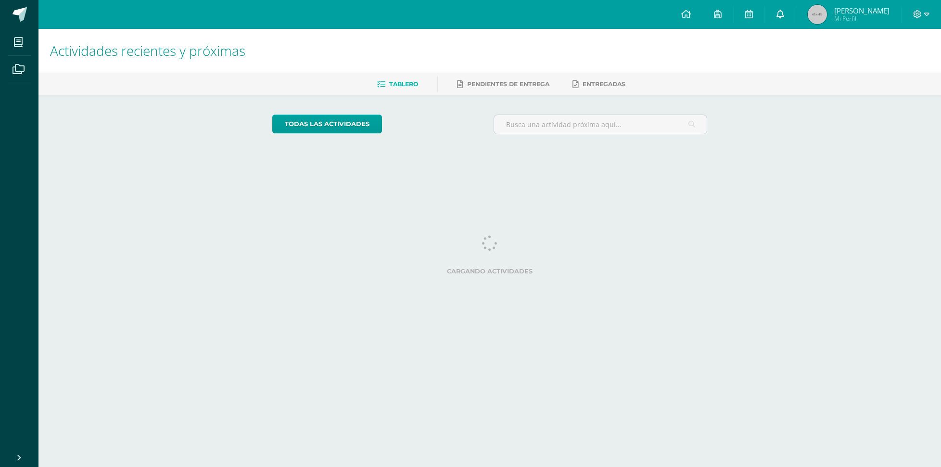
click at [796, 18] on link at bounding box center [780, 14] width 31 height 29
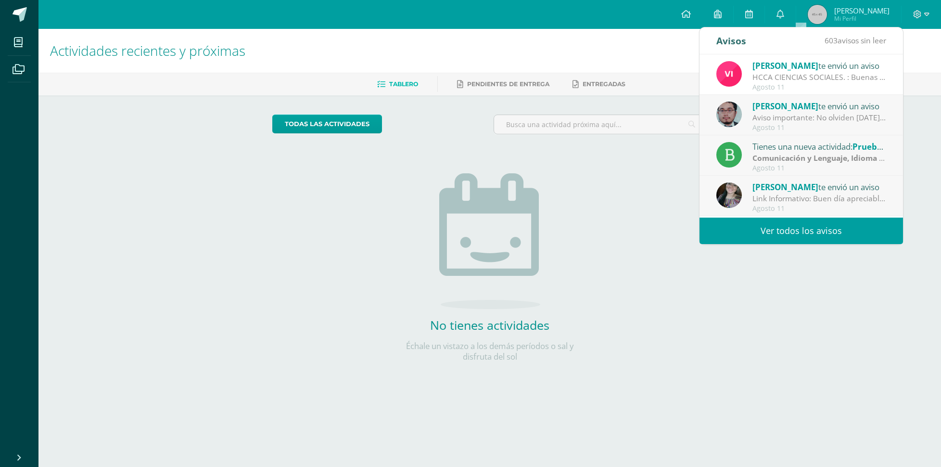
click at [819, 60] on div "Vivian te envió un aviso" at bounding box center [820, 65] width 134 height 13
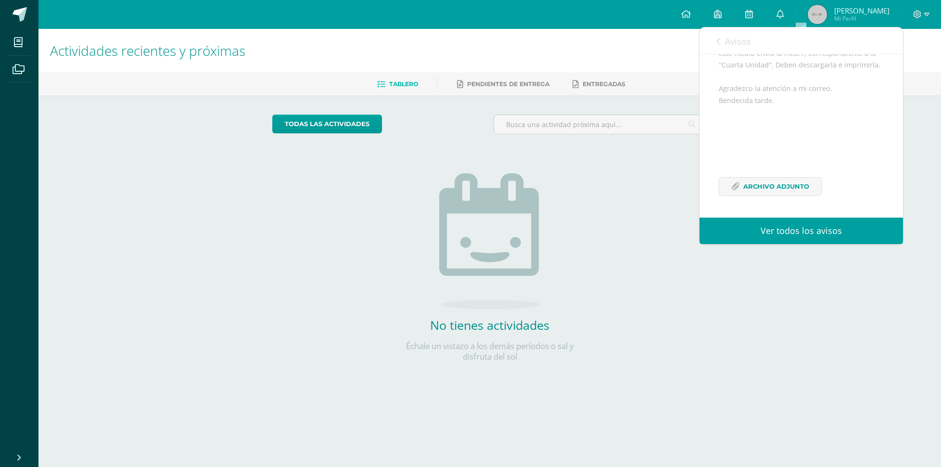
scroll to position [177, 0]
click at [797, 183] on span "Archivo Adjunto" at bounding box center [776, 187] width 66 height 18
